Goal: Use online tool/utility: Utilize a website feature to perform a specific function

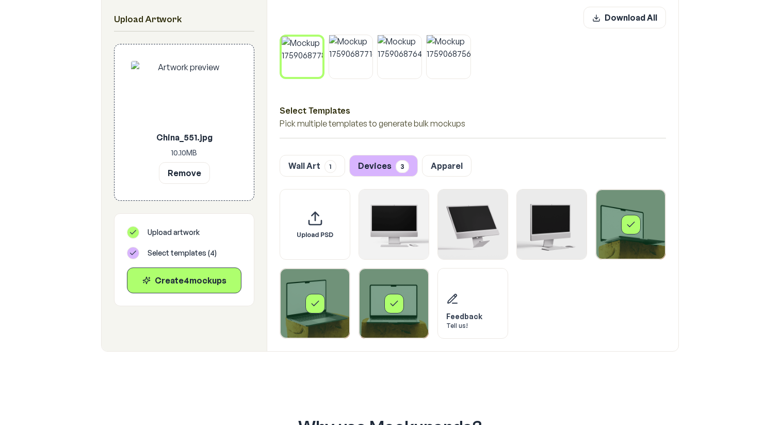
scroll to position [556, 0]
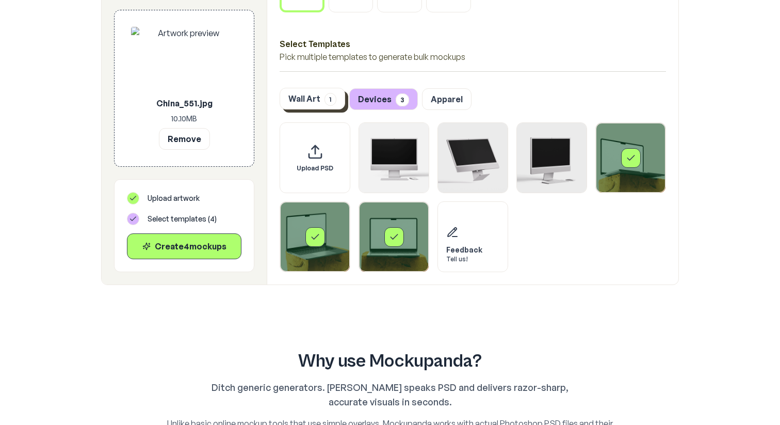
click at [298, 105] on button "Wall Art 1" at bounding box center [313, 99] width 66 height 22
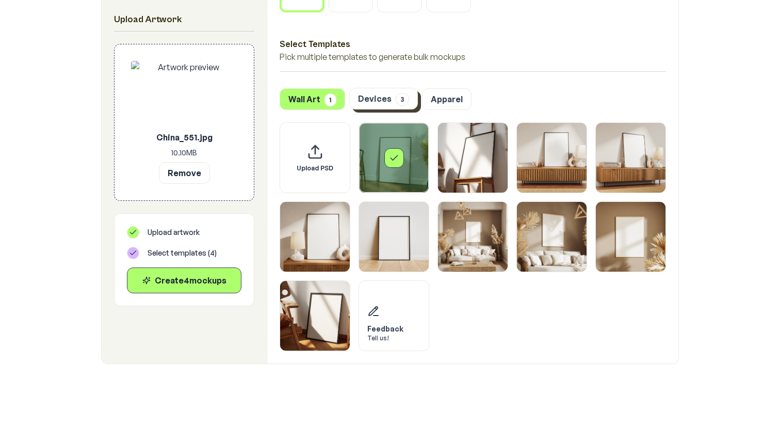
click at [381, 96] on button "Devices 3" at bounding box center [383, 99] width 69 height 22
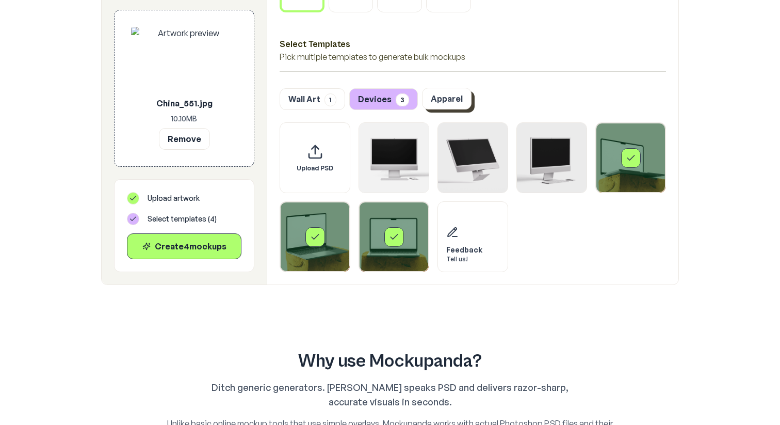
click at [432, 100] on button "Apparel" at bounding box center [447, 99] width 50 height 22
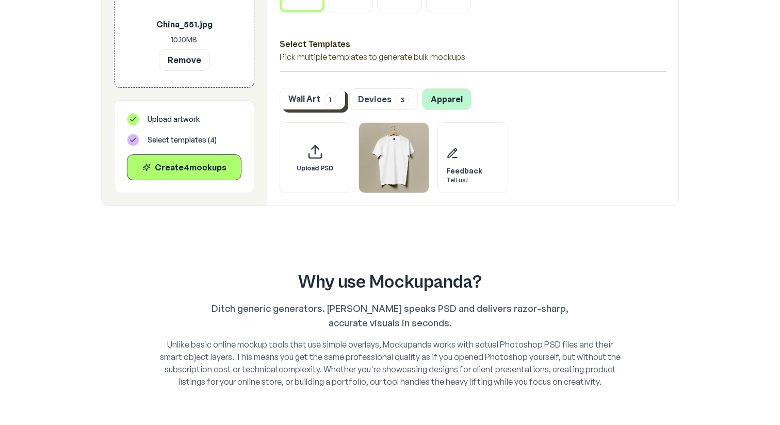
click at [325, 101] on span "1" at bounding box center [331, 99] width 12 height 13
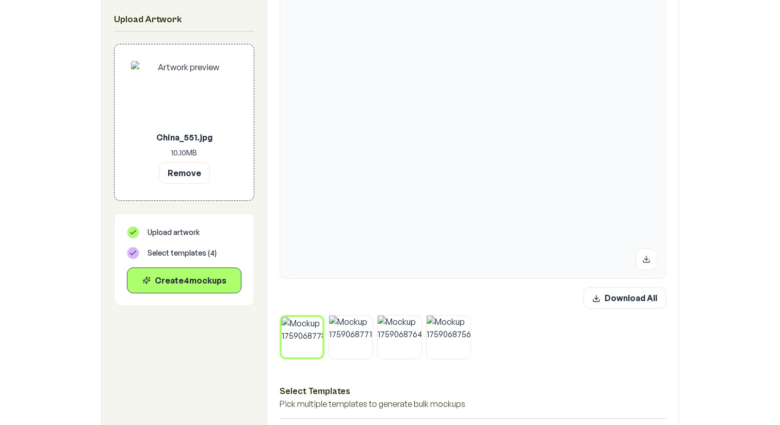
scroll to position [210, 0]
click at [431, 326] on img at bounding box center [449, 336] width 44 height 44
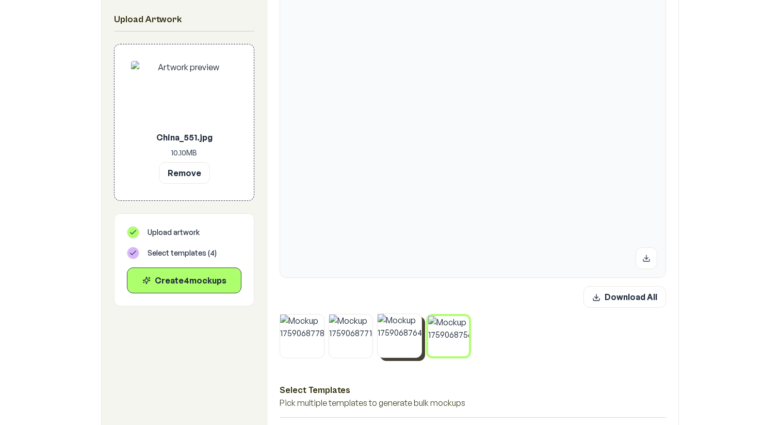
click at [384, 326] on img at bounding box center [400, 336] width 44 height 44
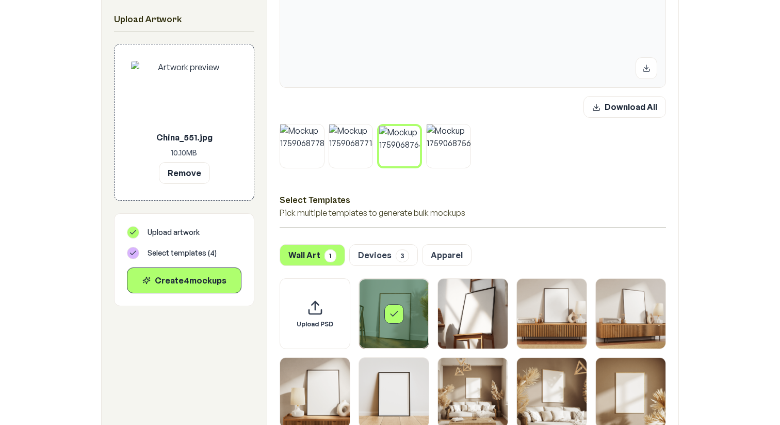
scroll to position [422, 0]
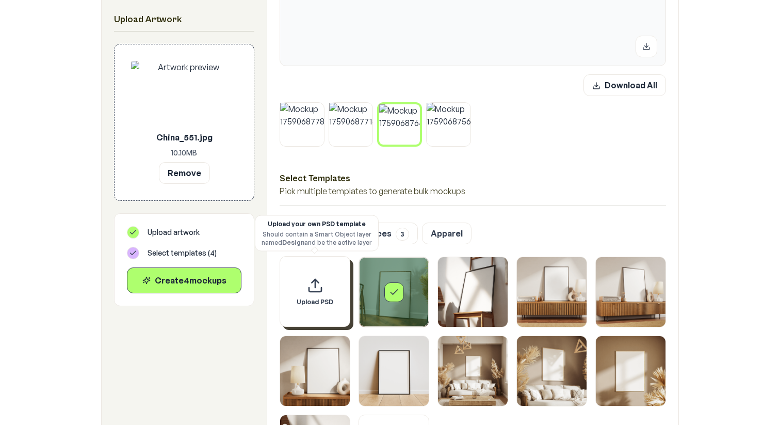
click at [312, 297] on div "Upload PSD" at bounding box center [315, 291] width 71 height 71
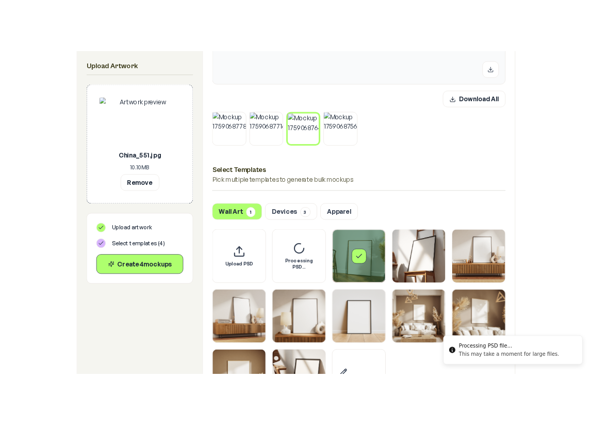
scroll to position [457, 0]
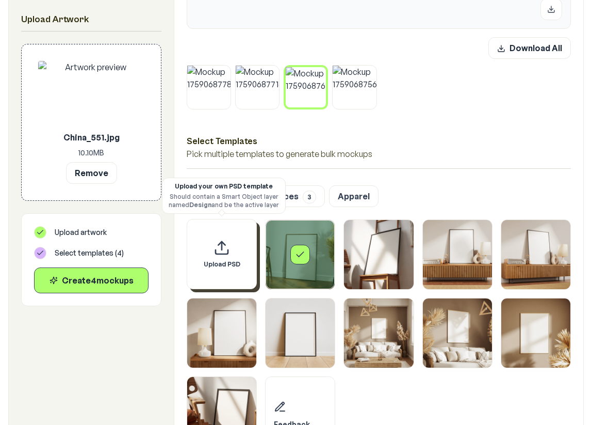
click at [229, 256] on div "Upload PSD" at bounding box center [222, 254] width 70 height 70
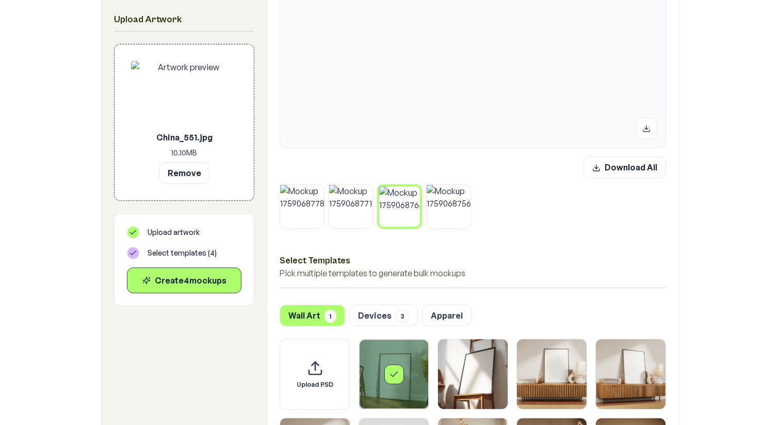
scroll to position [363, 0]
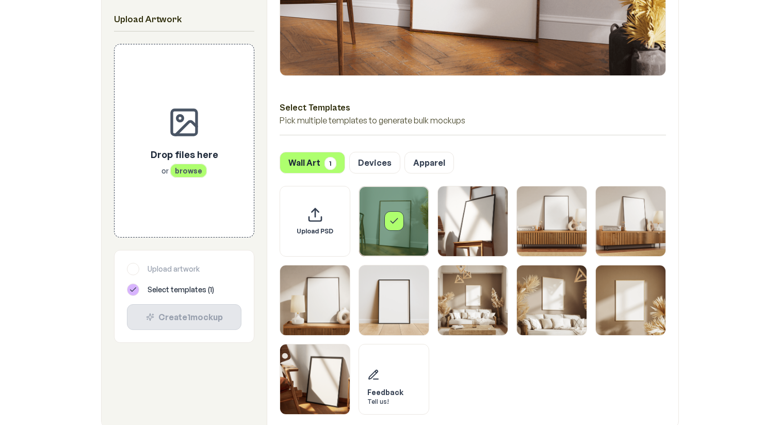
scroll to position [430, 0]
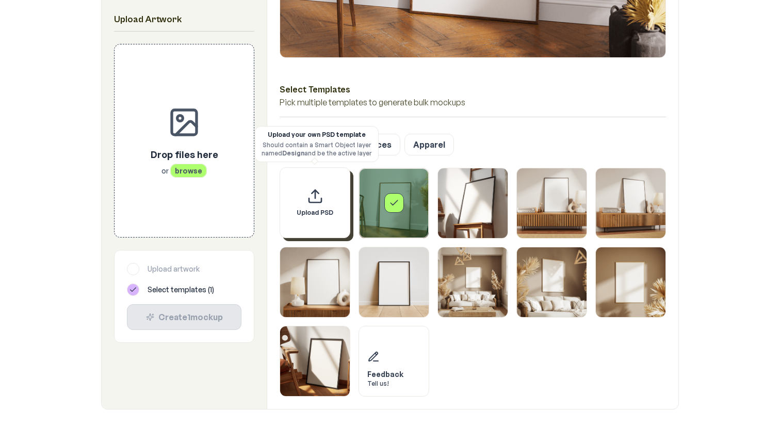
click at [324, 201] on div "Upload PSD" at bounding box center [315, 202] width 71 height 71
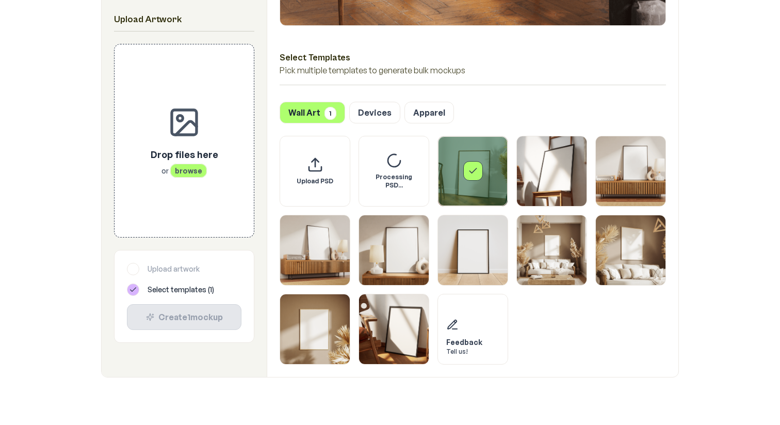
scroll to position [458, 0]
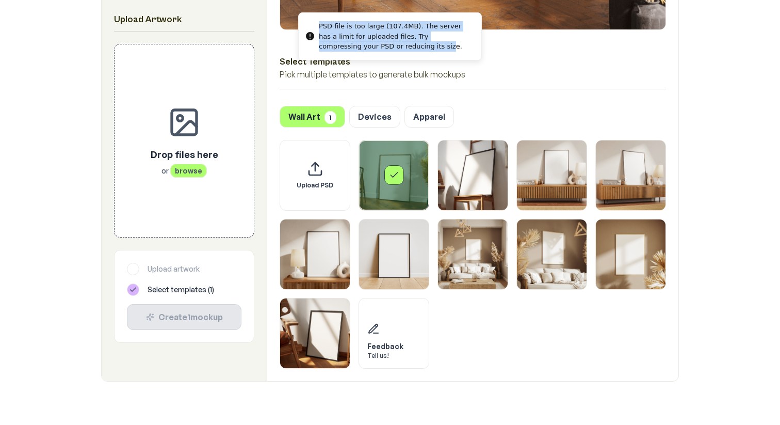
drag, startPoint x: 392, startPoint y: 47, endPoint x: 312, endPoint y: 14, distance: 86.7
click at [319, 21] on div "PSD file is too large (107.4MB). The server has a limit for uploaded files. Try…" at bounding box center [396, 36] width 154 height 30
copy div "PSD file is too large (107.4MB). The server has a limit for uploaded files. Try…"
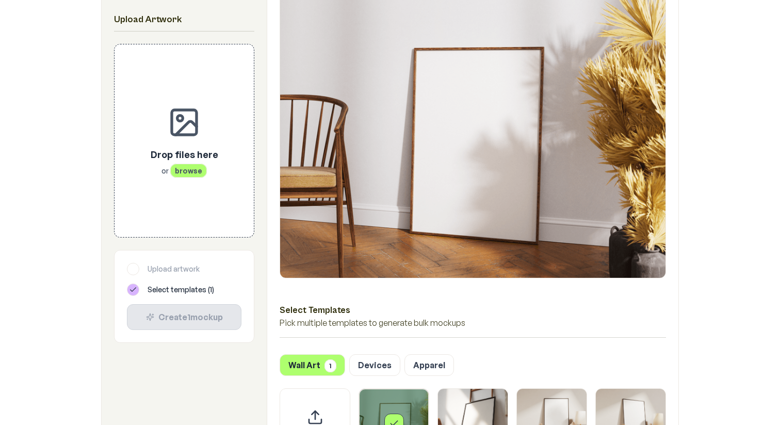
scroll to position [212, 0]
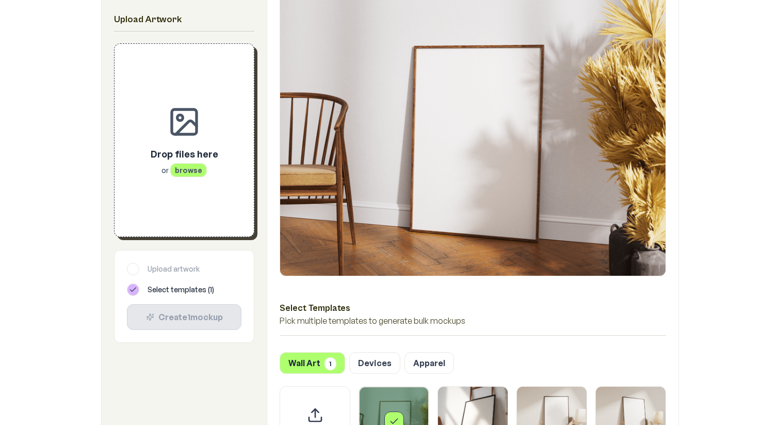
click at [212, 204] on div "Drop files here or browse" at bounding box center [184, 139] width 106 height 159
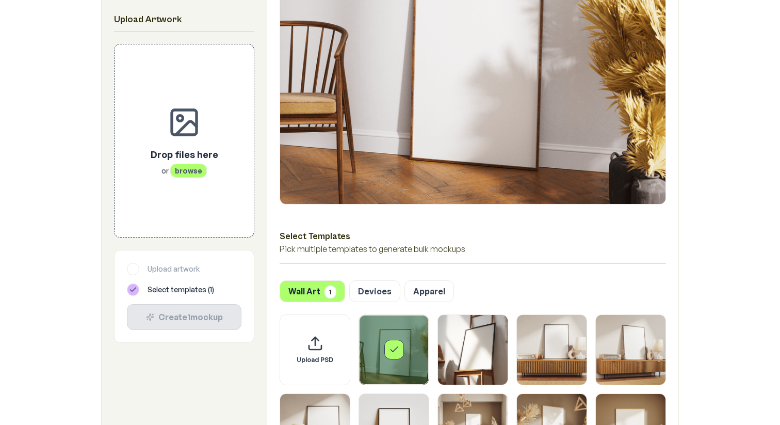
scroll to position [294, 0]
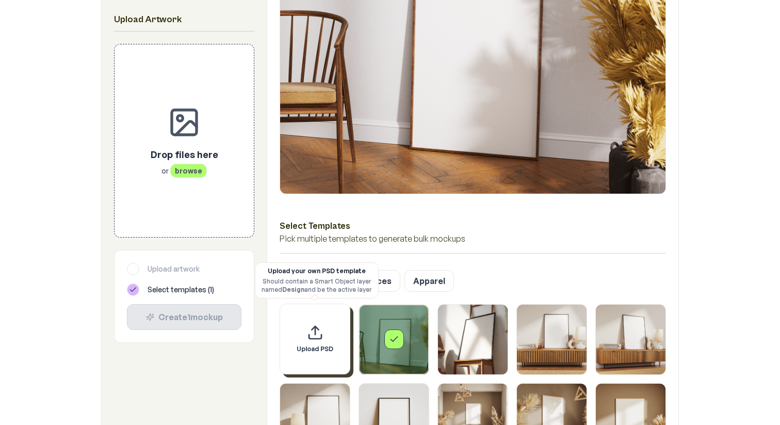
click at [301, 336] on div "Upload PSD" at bounding box center [315, 338] width 71 height 71
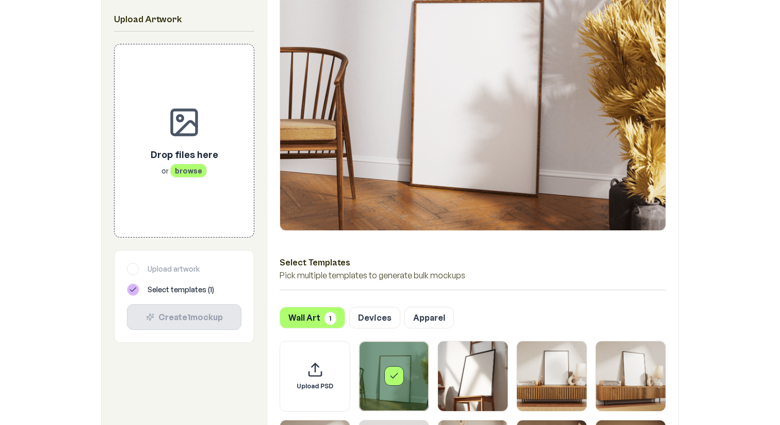
scroll to position [265, 0]
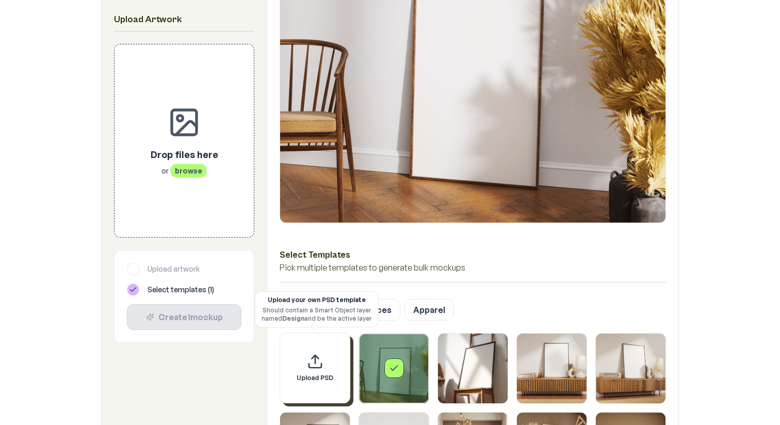
click at [319, 367] on icon "Upload custom PSD template" at bounding box center [315, 365] width 12 height 4
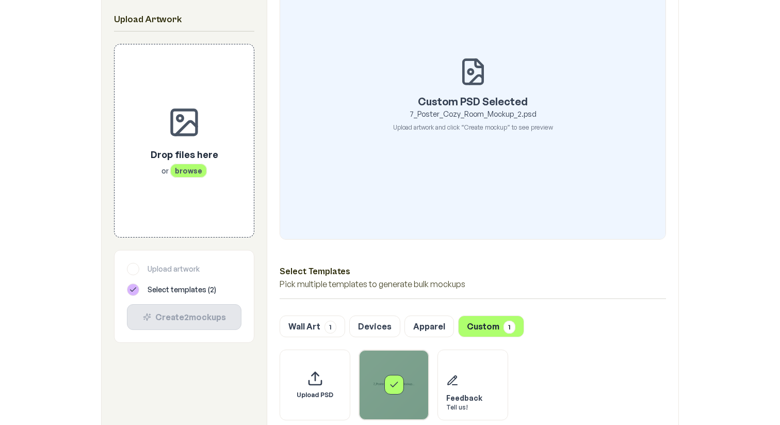
scroll to position [243, 0]
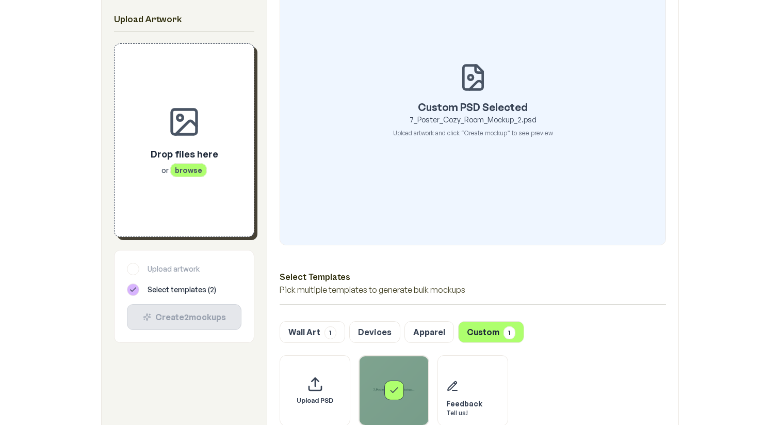
click at [220, 163] on div "Drop files here or browse" at bounding box center [184, 139] width 106 height 159
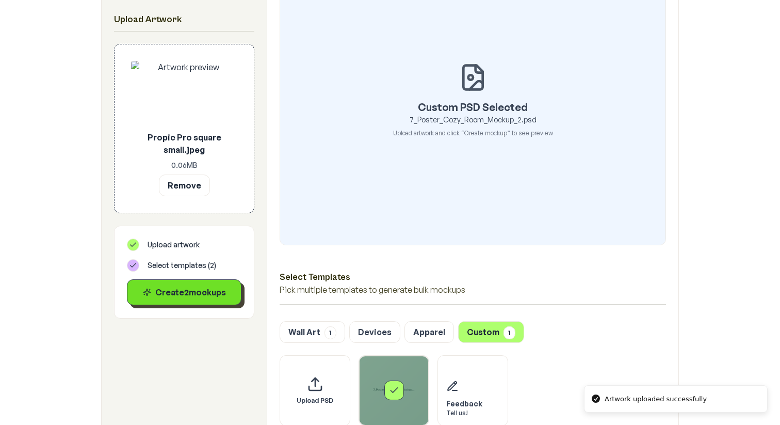
click at [188, 292] on div "Create 2 mockup s" at bounding box center [184, 292] width 97 height 12
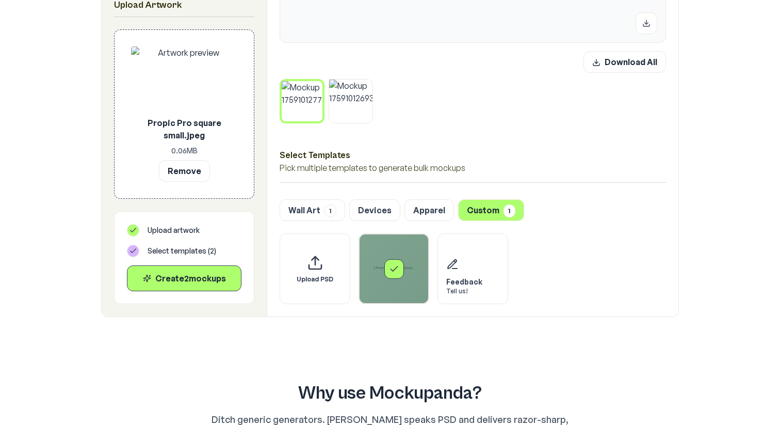
scroll to position [443, 0]
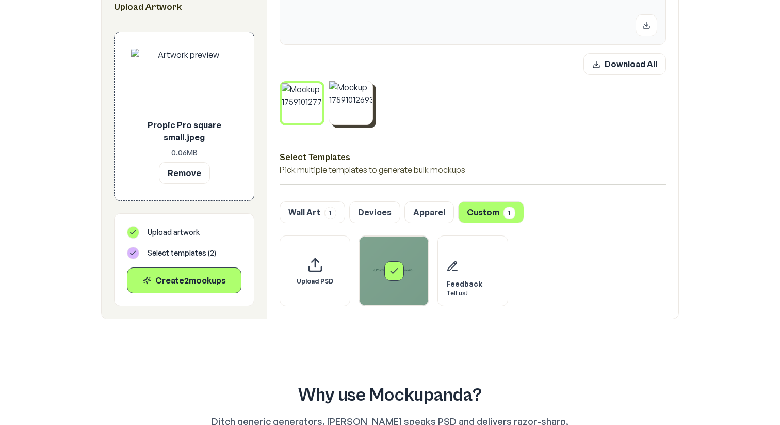
click at [359, 109] on img at bounding box center [351, 103] width 44 height 44
click at [292, 108] on img at bounding box center [302, 103] width 44 height 44
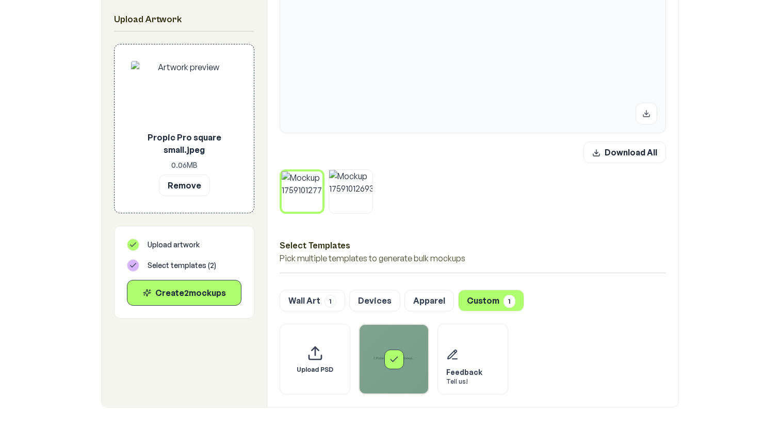
scroll to position [351, 0]
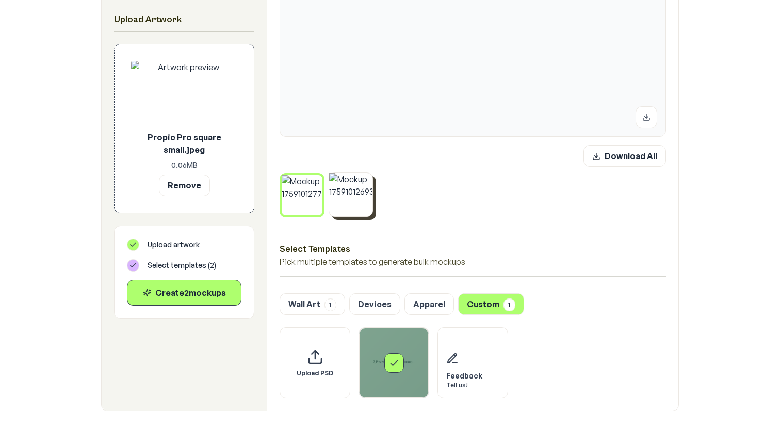
click at [352, 201] on img at bounding box center [351, 195] width 44 height 44
click at [294, 201] on img at bounding box center [302, 195] width 44 height 44
